Goal: Information Seeking & Learning: Find specific fact

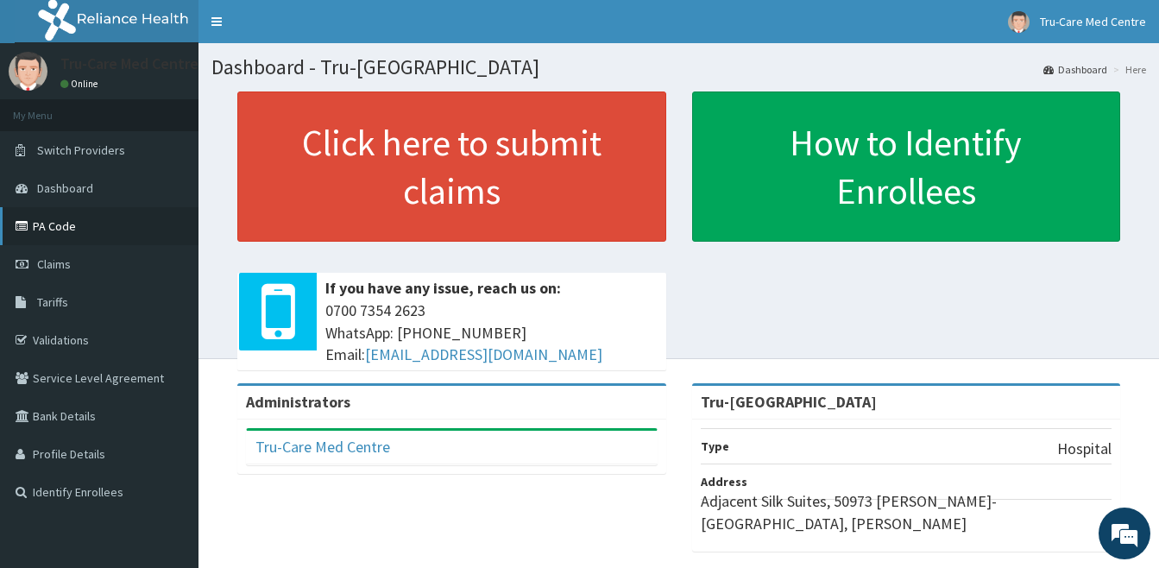
click at [65, 218] on link "PA Code" at bounding box center [99, 226] width 198 height 38
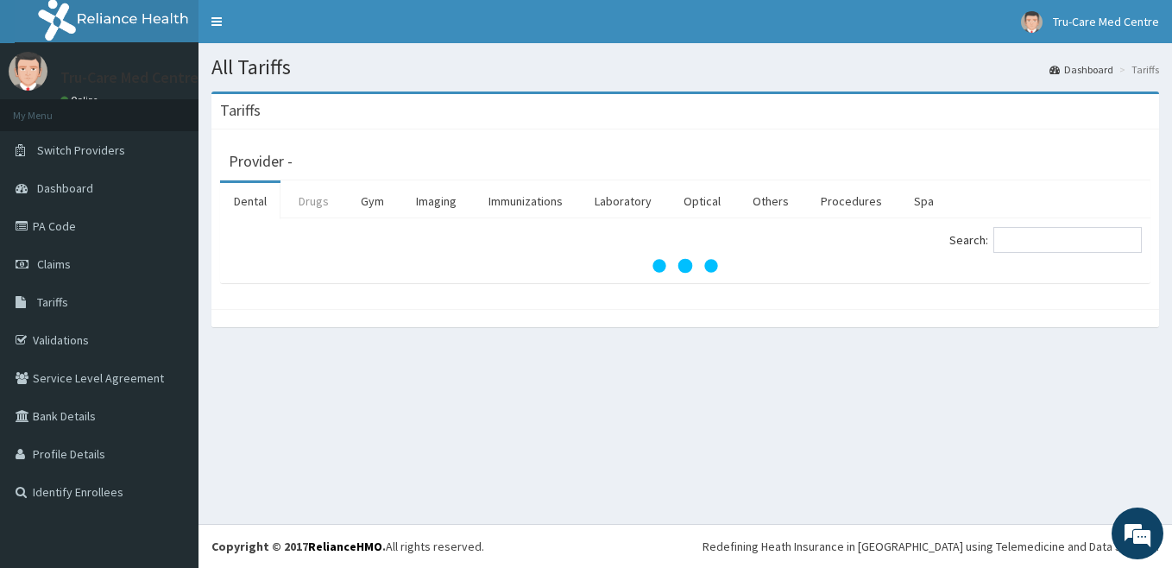
click at [324, 208] on link "Drugs" at bounding box center [314, 201] width 58 height 36
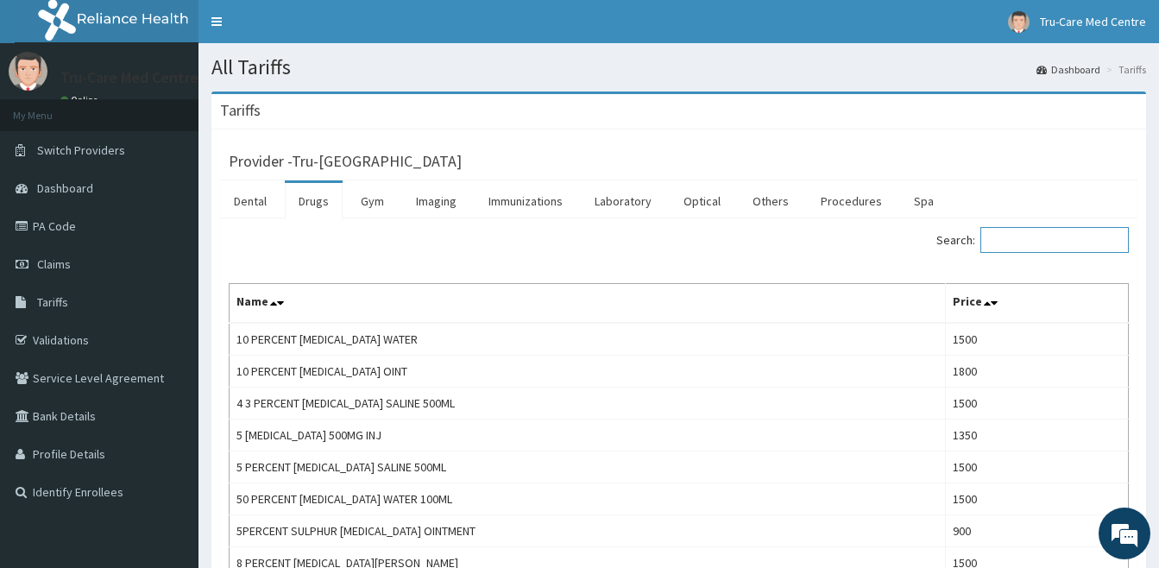
click at [998, 246] on input "Search:" at bounding box center [1054, 240] width 148 height 26
click at [1042, 245] on input "Search:" at bounding box center [1054, 240] width 148 height 26
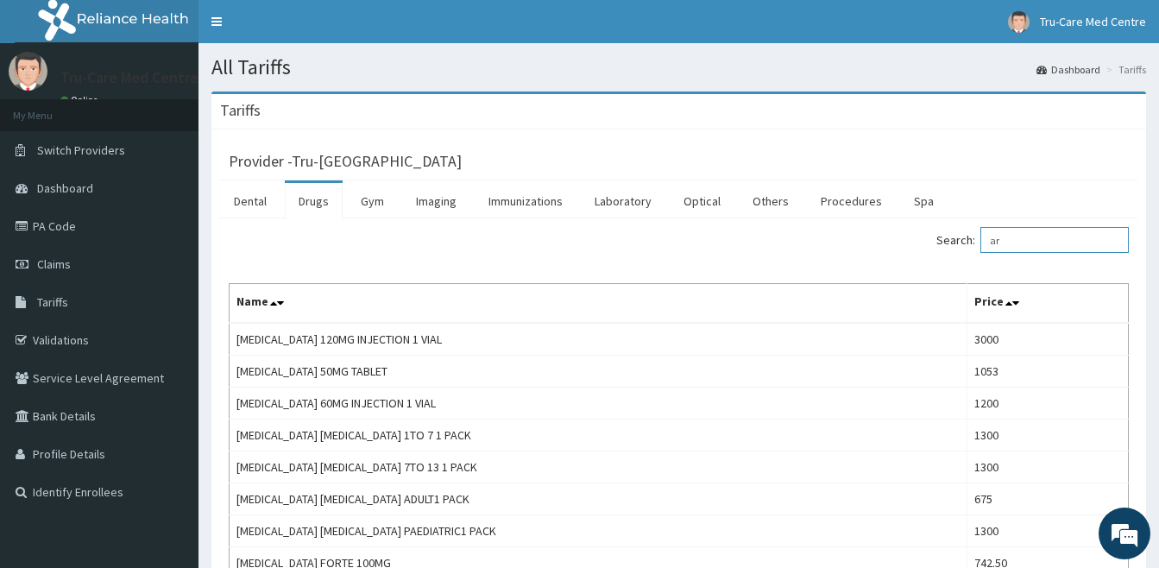
type input "a"
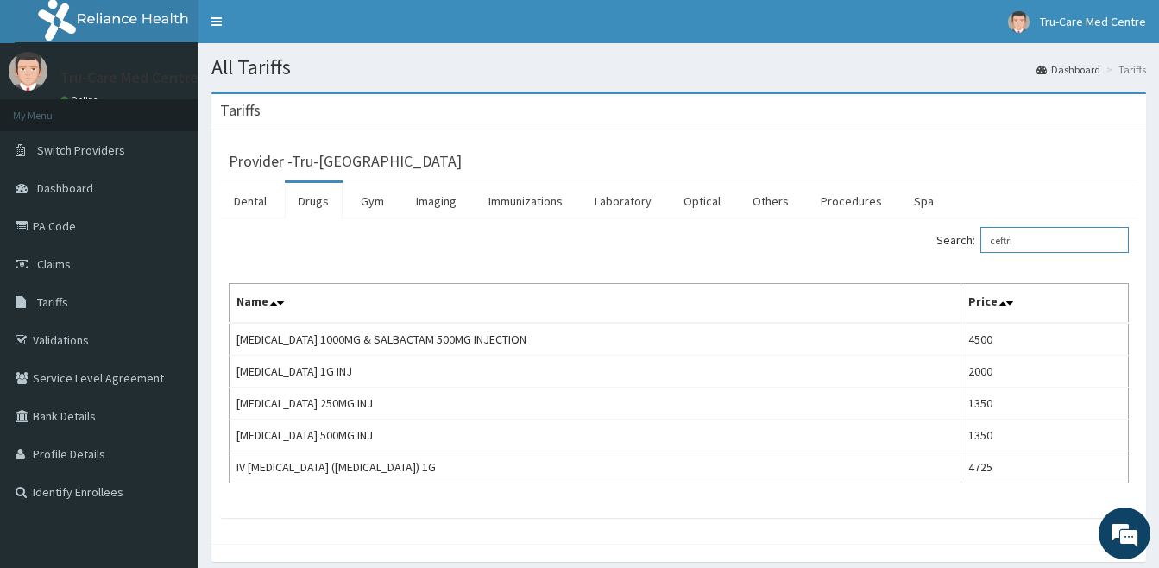
type input "ceftri"
click at [1130, 9] on link "Tru-Care Med Centre" at bounding box center [1077, 21] width 164 height 43
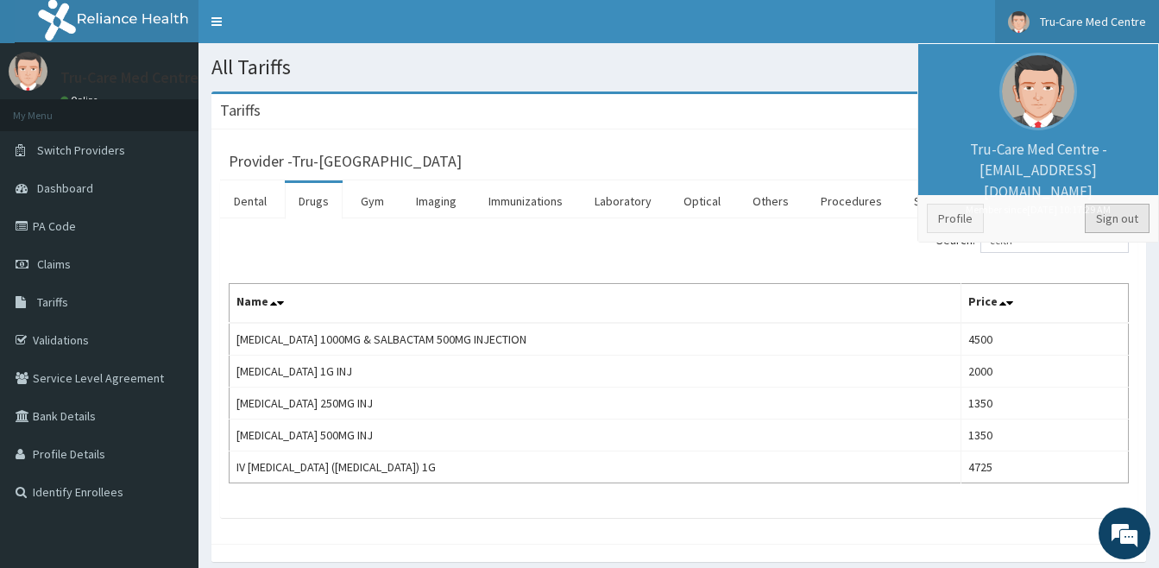
click at [1110, 225] on link "Sign out" at bounding box center [1117, 218] width 65 height 29
